Goal: Register for event/course

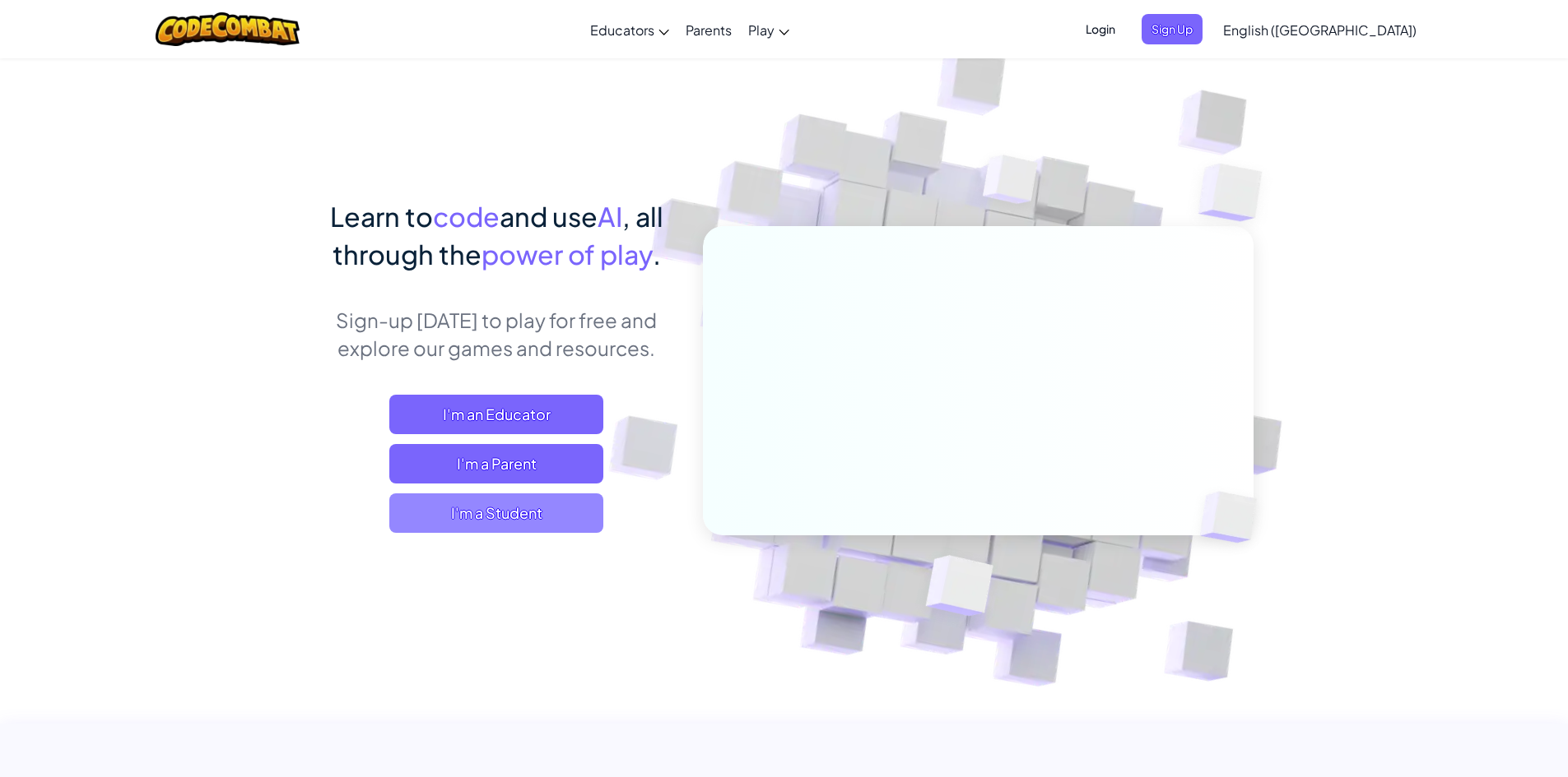
click at [506, 512] on span "I'm a Student" at bounding box center [496, 512] width 214 height 39
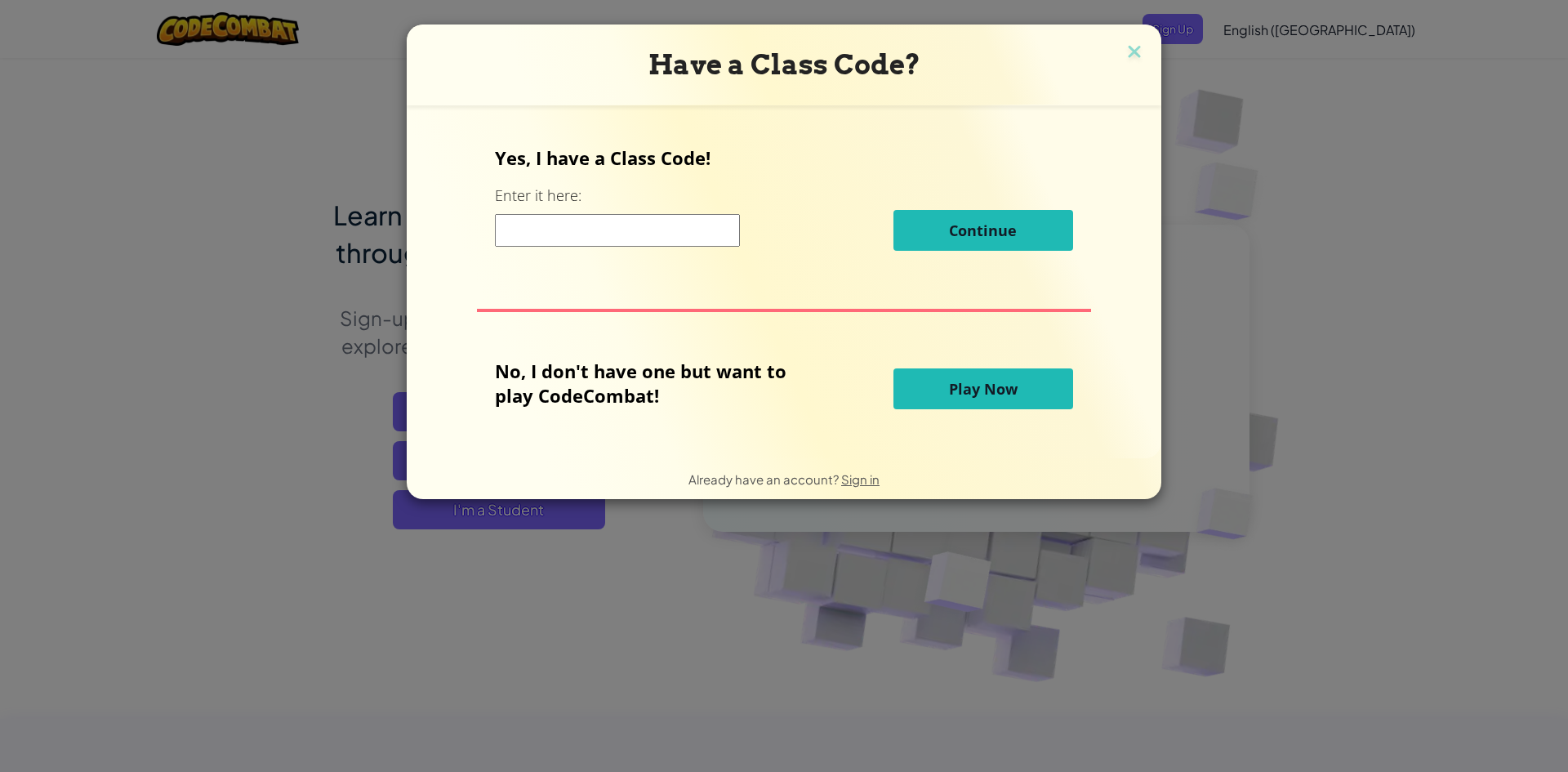
click at [1127, 70] on h3 "Have a Class Code?" at bounding box center [784, 65] width 730 height 34
click at [1133, 54] on img at bounding box center [1134, 53] width 22 height 24
